Goal: Find contact information: Find contact information

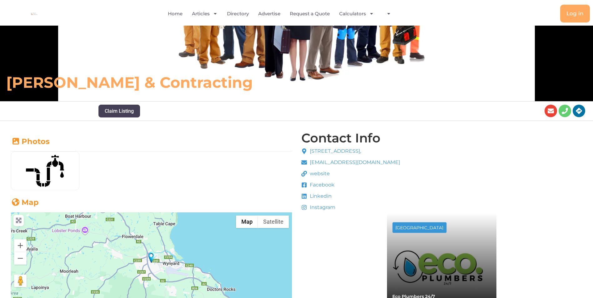
scroll to position [103, 0]
click at [316, 174] on span "website" at bounding box center [319, 174] width 22 height 8
drag, startPoint x: 330, startPoint y: 174, endPoint x: 323, endPoint y: 174, distance: 7.8
click at [323, 174] on li "website" at bounding box center [350, 174] width 99 height 9
drag, startPoint x: 323, startPoint y: 174, endPoint x: 299, endPoint y: 175, distance: 23.2
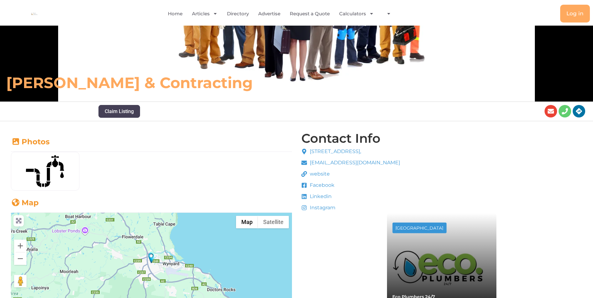
click at [300, 175] on div "[STREET_ADDRESS], [EMAIL_ADDRESS][DOMAIN_NAME] website Facebook Linkedin Instag…" at bounding box center [351, 179] width 102 height 67
click at [304, 175] on icon at bounding box center [304, 174] width 6 height 6
drag, startPoint x: 304, startPoint y: 175, endPoint x: 328, endPoint y: 187, distance: 27.1
click at [328, 187] on span "Facebook" at bounding box center [321, 186] width 26 height 8
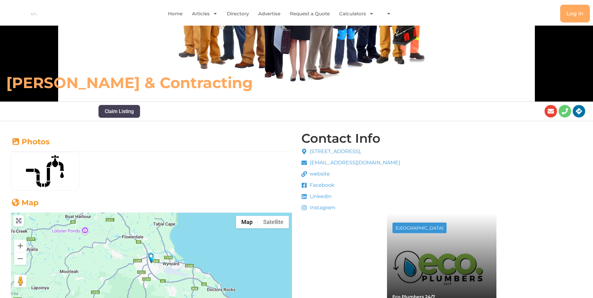
click at [328, 184] on span "Facebook" at bounding box center [321, 186] width 26 height 8
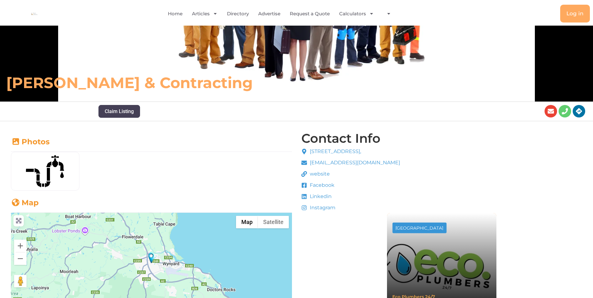
scroll to position [165, 0]
